Goal: Check status: Check status

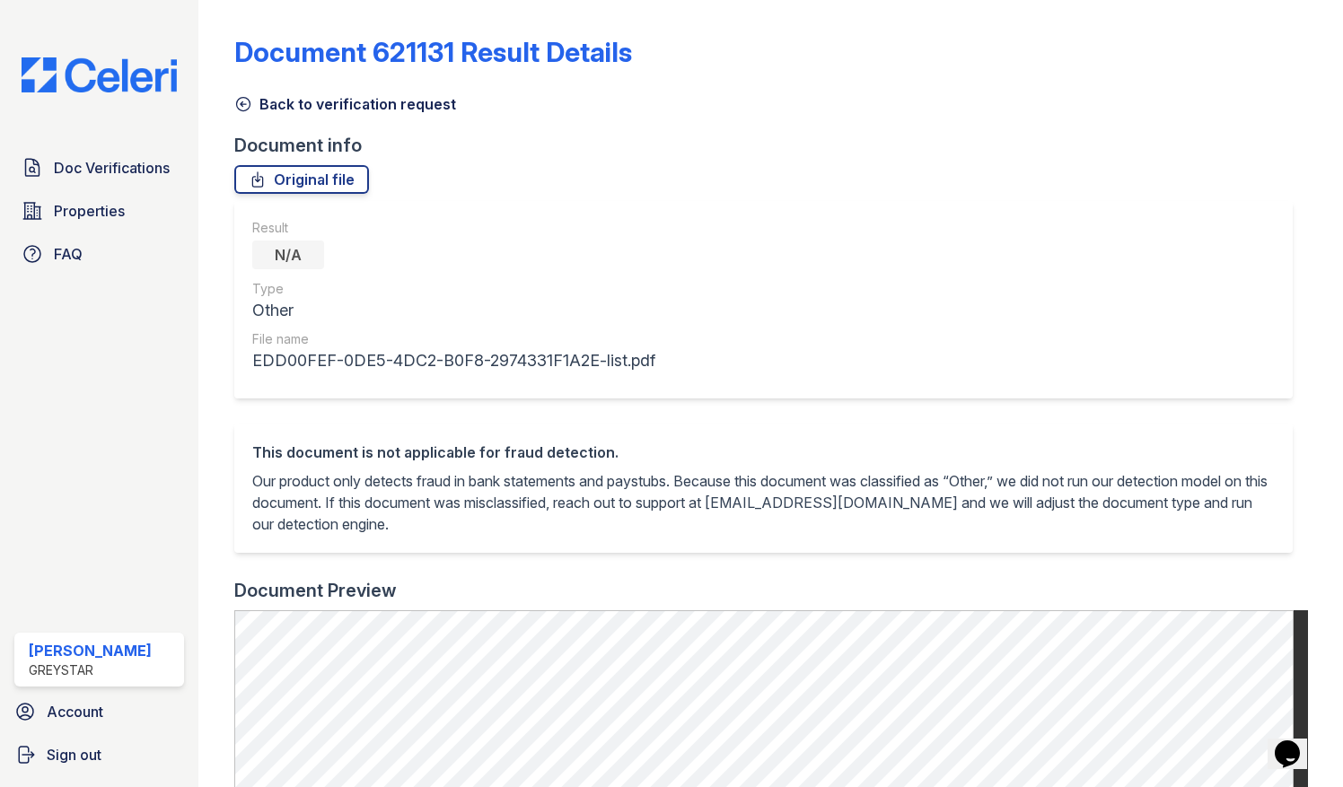
drag, startPoint x: 92, startPoint y: 76, endPoint x: 539, endPoint y: 339, distance: 519.3
click at [92, 76] on img at bounding box center [99, 74] width 184 height 35
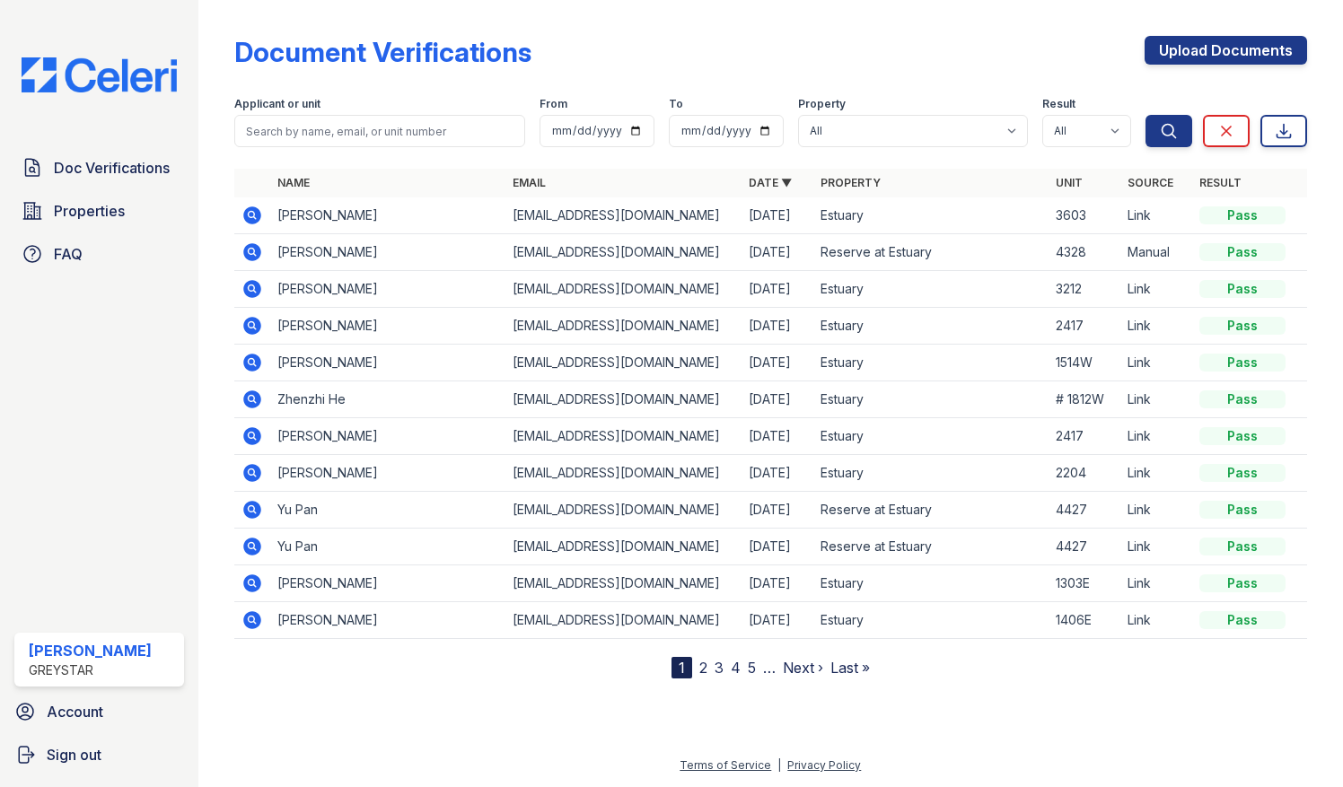
click at [257, 361] on icon at bounding box center [252, 363] width 18 height 18
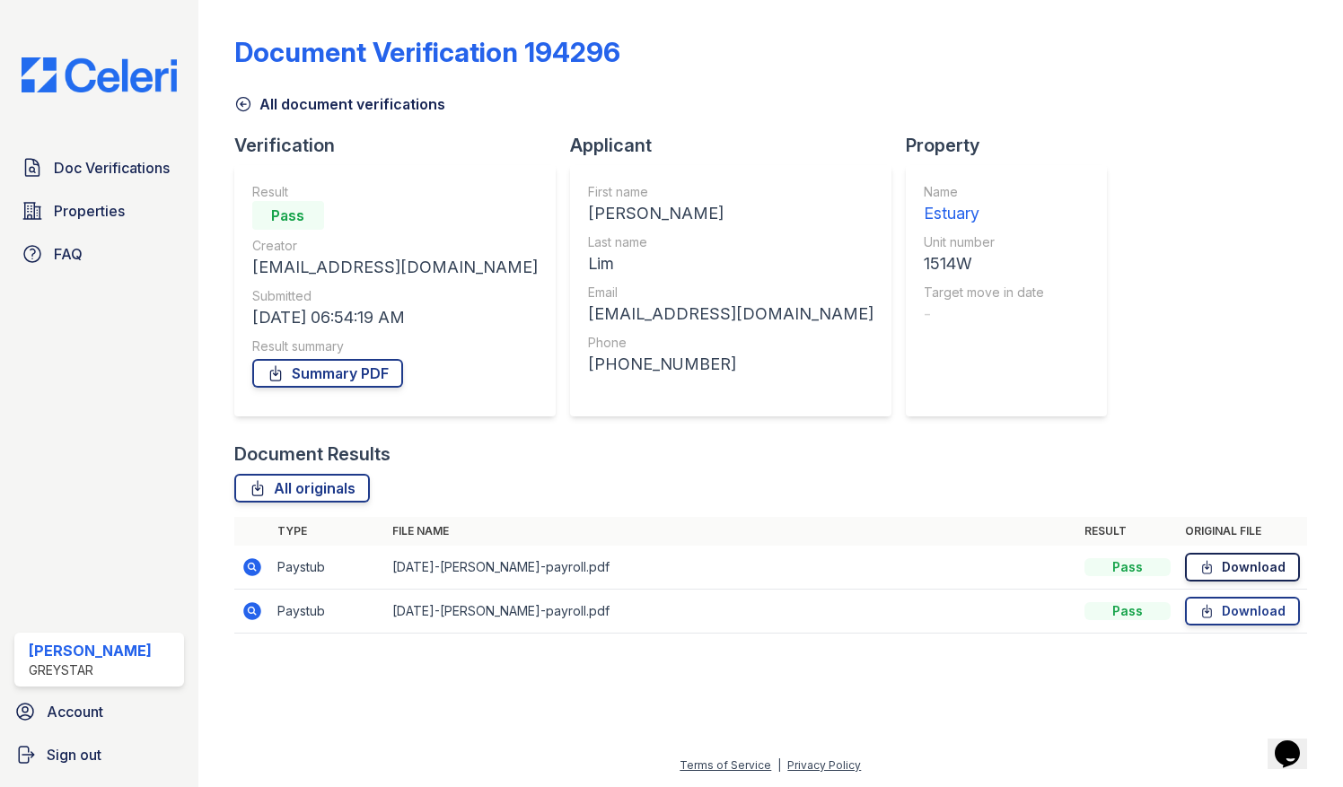
click at [1212, 562] on icon at bounding box center [1206, 567] width 15 height 18
click at [1212, 614] on icon at bounding box center [1207, 611] width 9 height 13
